Goal: Task Accomplishment & Management: Manage account settings

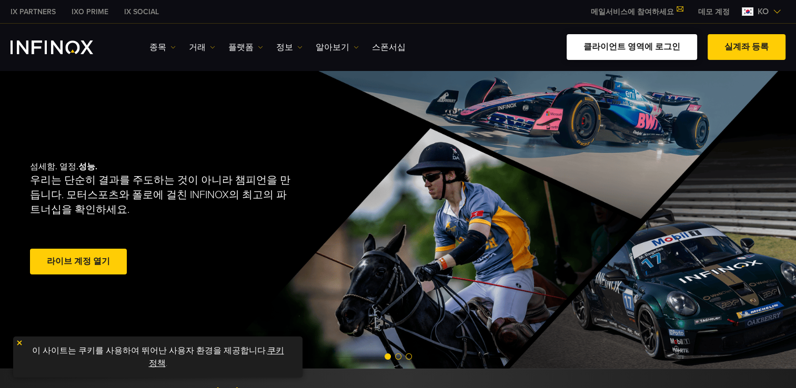
click at [633, 48] on link "클라이언트 영역에 로그인" at bounding box center [632, 47] width 131 height 26
click at [629, 45] on link "클라이언트 영역에 로그인" at bounding box center [632, 47] width 131 height 26
